Goal: Task Accomplishment & Management: Manage account settings

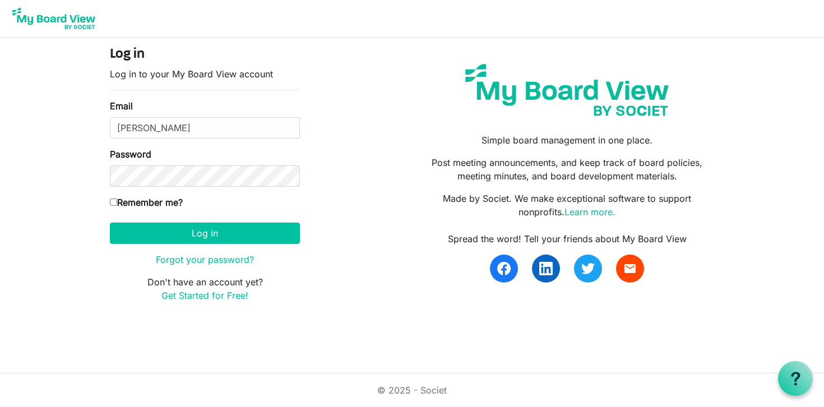
type input "alexandra@foryouth.ca"
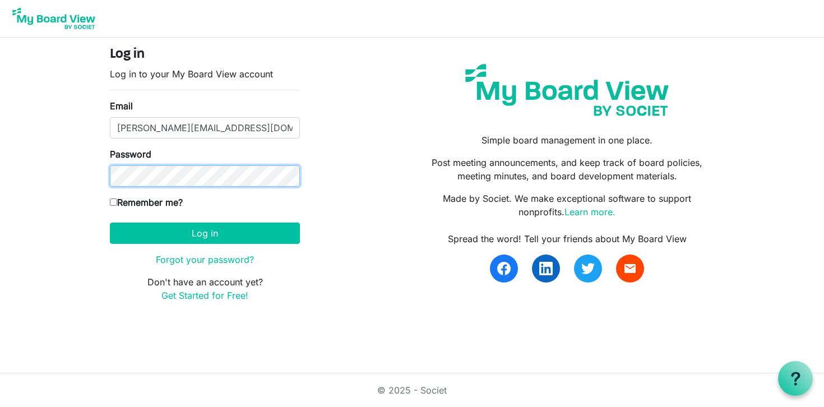
click at [110, 223] on button "Log in" at bounding box center [205, 233] width 190 height 21
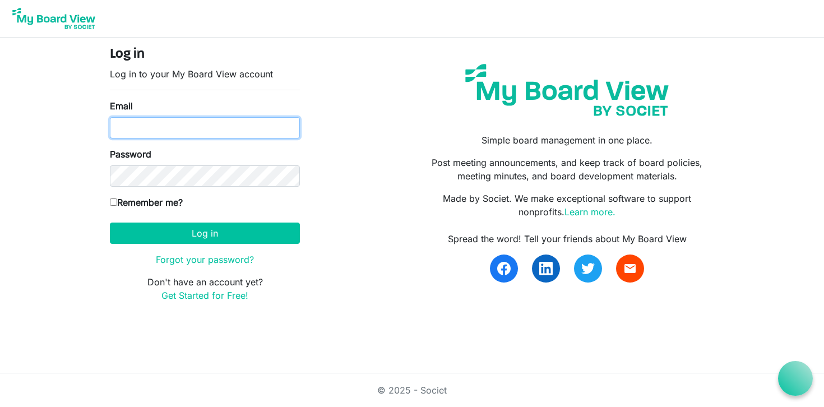
click at [152, 129] on input "Email" at bounding box center [205, 127] width 190 height 21
type input "alexandra@foryouth.ca"
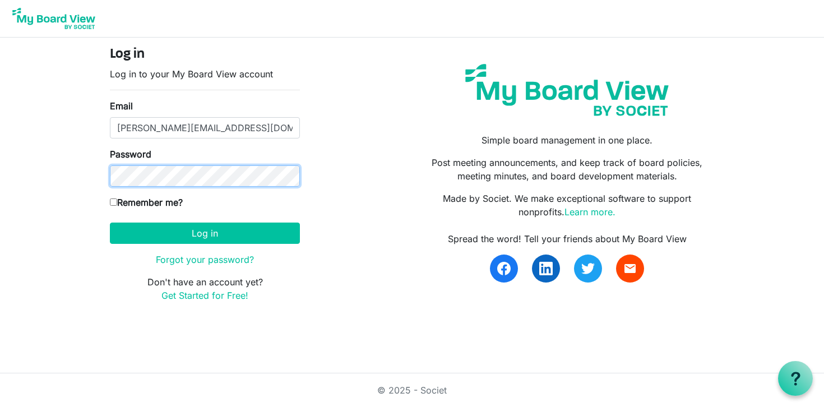
click at [110, 223] on button "Log in" at bounding box center [205, 233] width 190 height 21
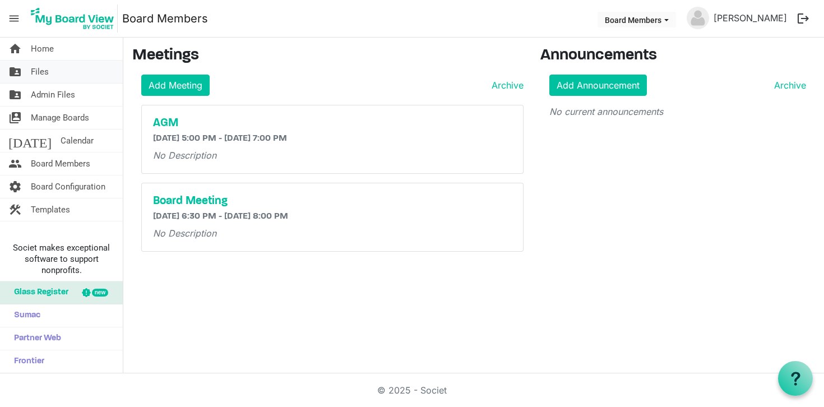
click at [47, 74] on span "Files" at bounding box center [40, 72] width 18 height 22
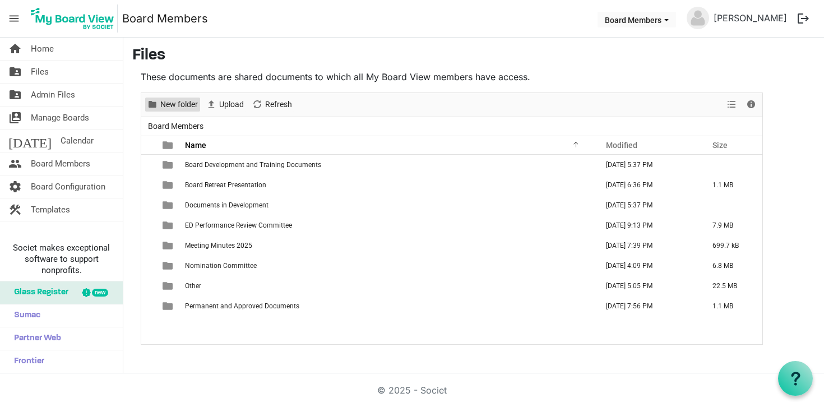
click at [171, 101] on span "New folder" at bounding box center [179, 105] width 40 height 14
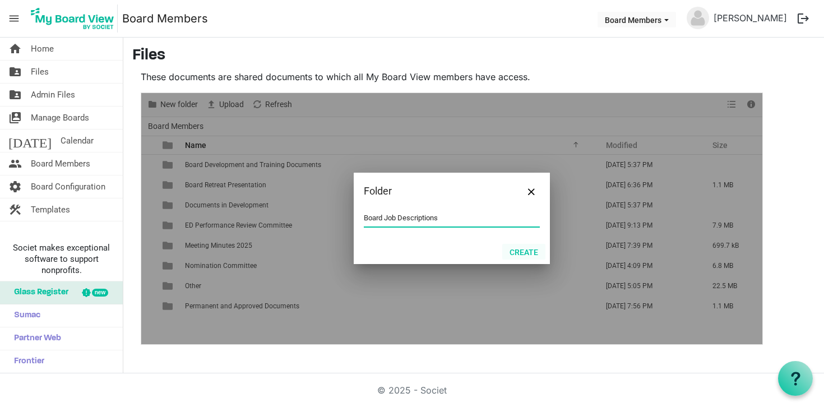
type input "Board Job Descriptions"
click at [518, 252] on button "Create" at bounding box center [523, 252] width 43 height 16
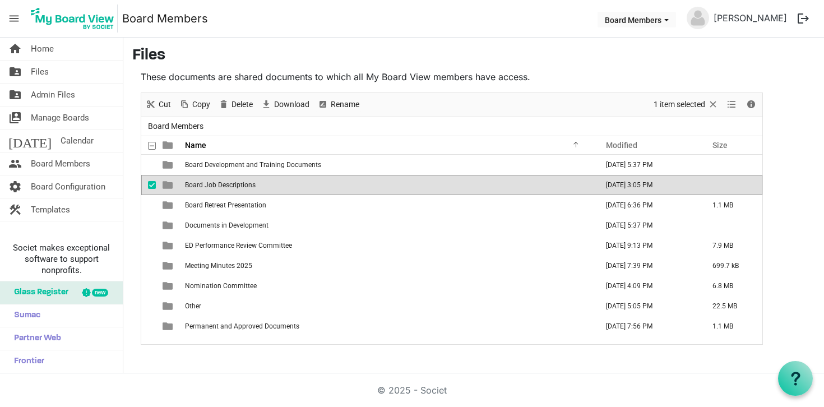
click at [223, 183] on span "Board Job Descriptions" at bounding box center [220, 185] width 71 height 8
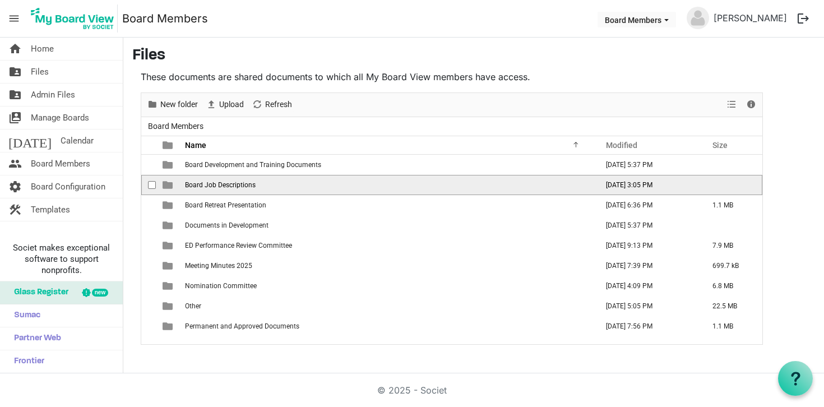
click at [223, 183] on span "Board Job Descriptions" at bounding box center [220, 185] width 71 height 8
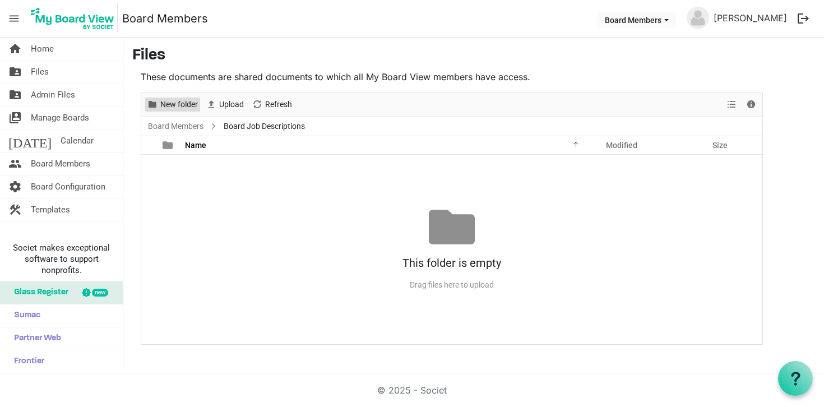
click at [184, 107] on span "New folder" at bounding box center [179, 105] width 40 height 14
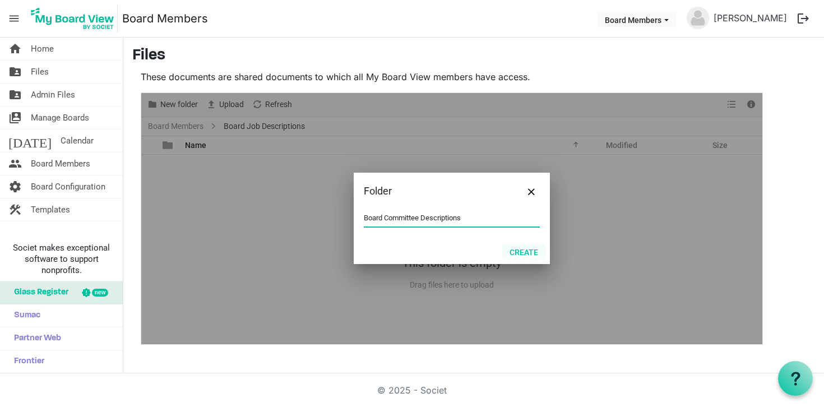
type input "Board Committee Descriptions"
click at [516, 249] on button "Create" at bounding box center [523, 252] width 43 height 16
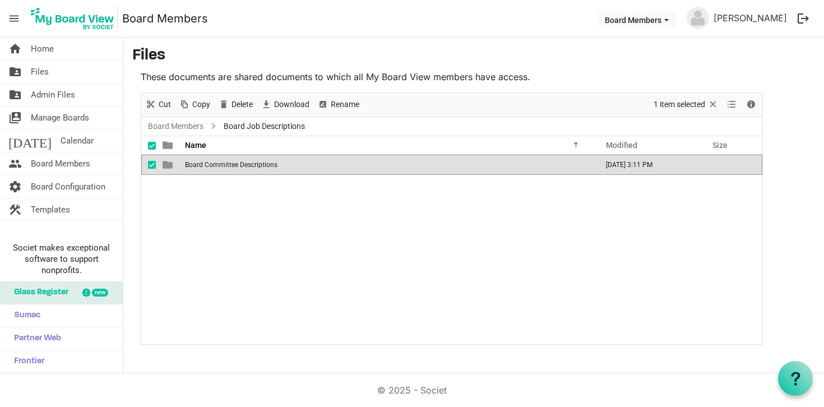
click at [229, 208] on div "Board Committee Descriptions August 20, 2025 3:11 PM" at bounding box center [451, 249] width 621 height 189
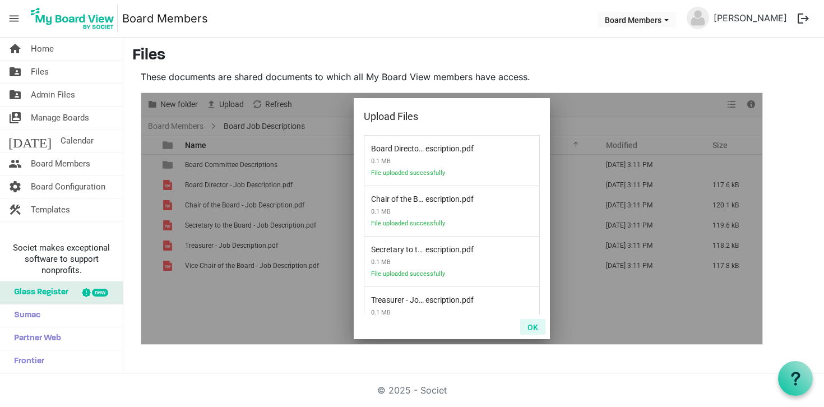
click at [532, 328] on button "OK" at bounding box center [532, 327] width 25 height 16
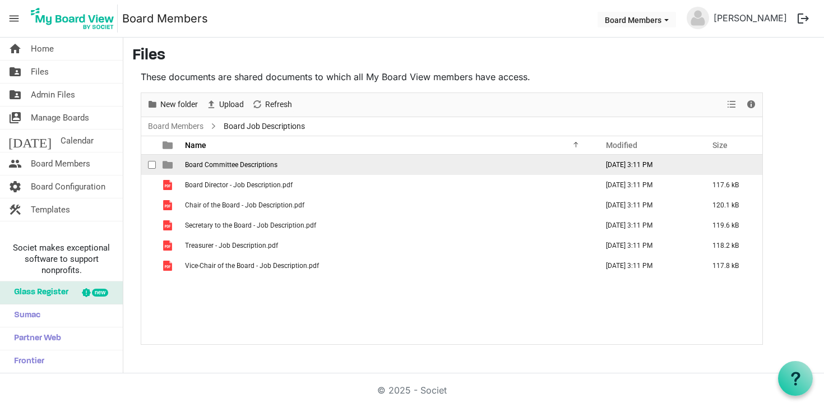
click at [228, 165] on span "Board Committee Descriptions" at bounding box center [231, 165] width 92 height 8
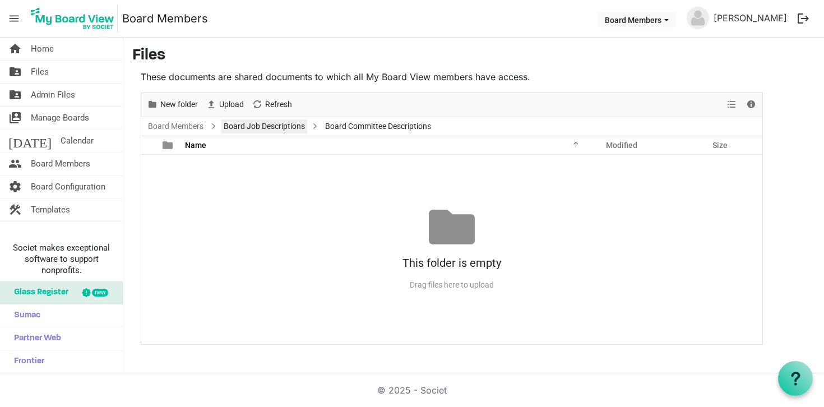
click at [242, 123] on link "Board Job Descriptions" at bounding box center [264, 126] width 86 height 14
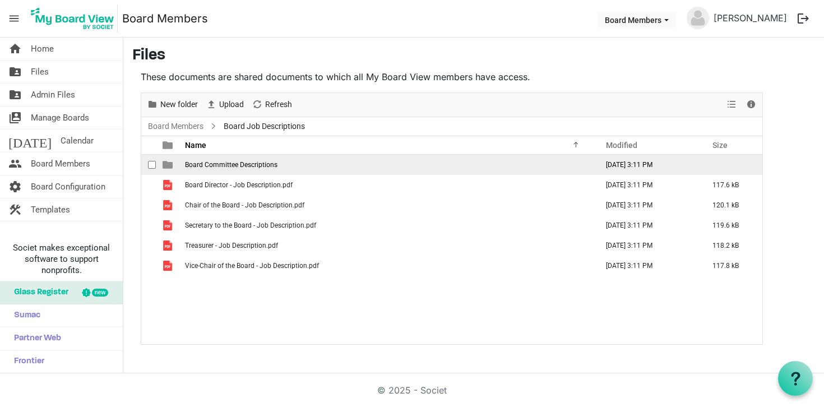
click at [208, 169] on td "Board Committee Descriptions" at bounding box center [388, 165] width 412 height 20
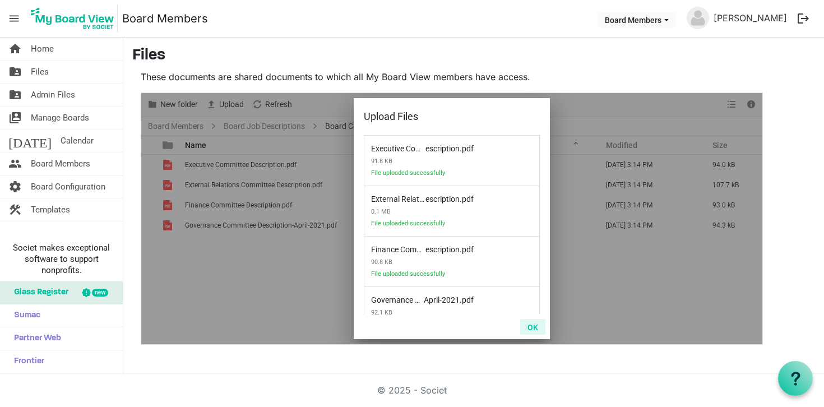
click at [532, 332] on button "OK" at bounding box center [532, 327] width 25 height 16
